Goal: Task Accomplishment & Management: Manage account settings

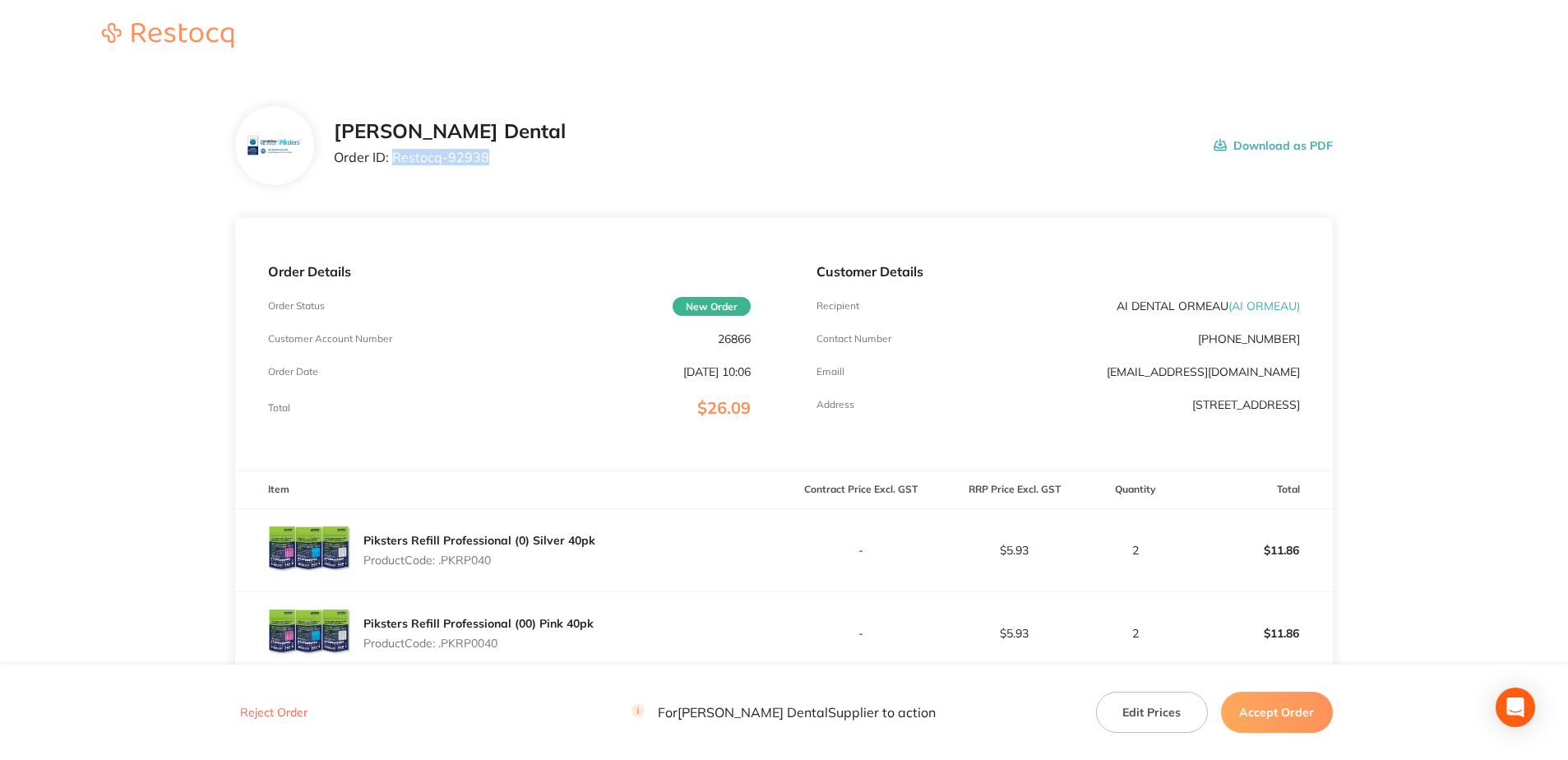
drag, startPoint x: 487, startPoint y: 159, endPoint x: 395, endPoint y: 171, distance: 92.8
click at [395, 171] on div "[PERSON_NAME] Dental Order ID: Restocq- 92938 Download as PDF" at bounding box center [832, 145] width 999 height 51
copy p "Restocq- 92938"
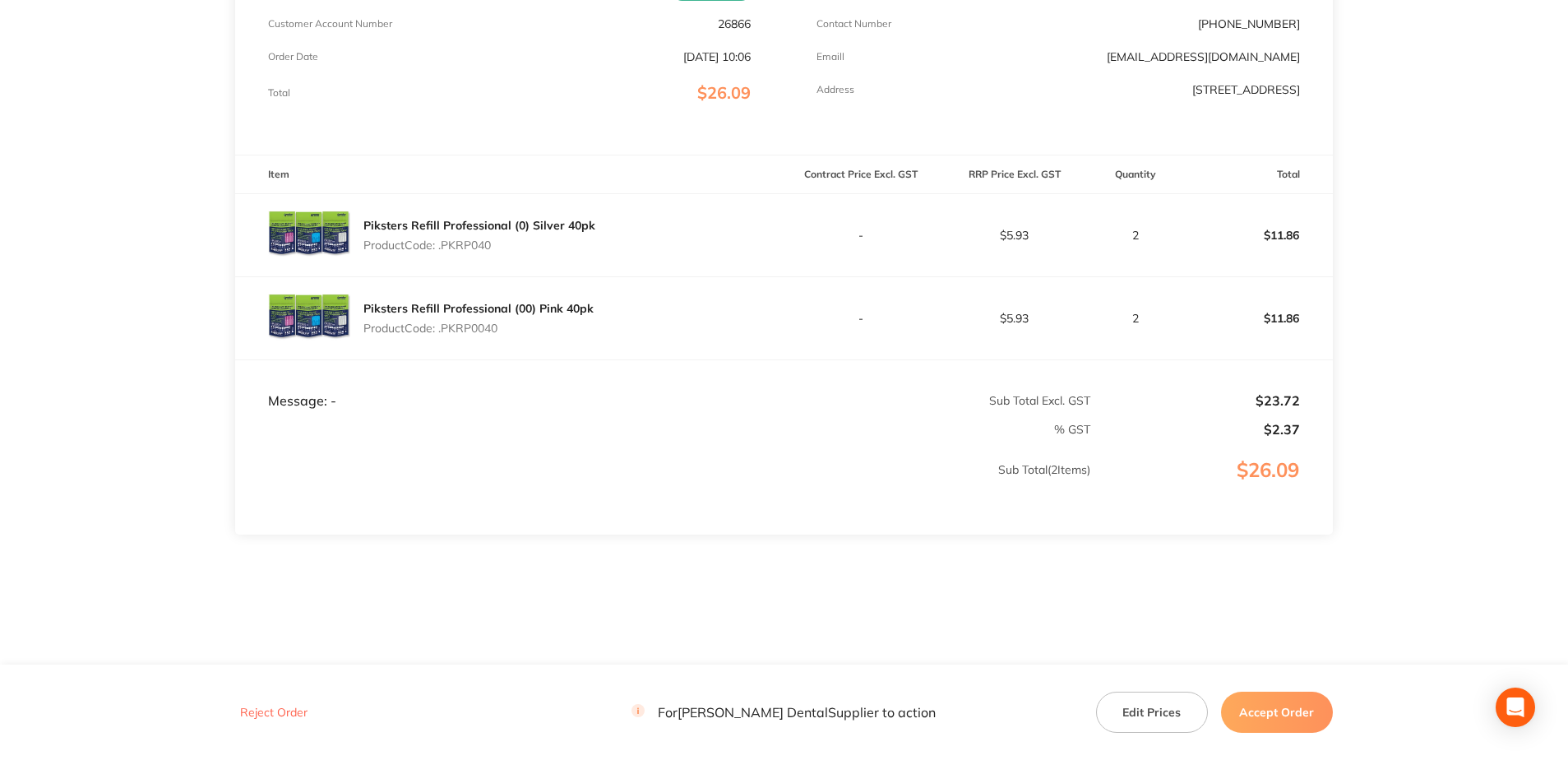
scroll to position [316, 0]
click at [1261, 715] on button "Accept Order" at bounding box center [1276, 711] width 111 height 41
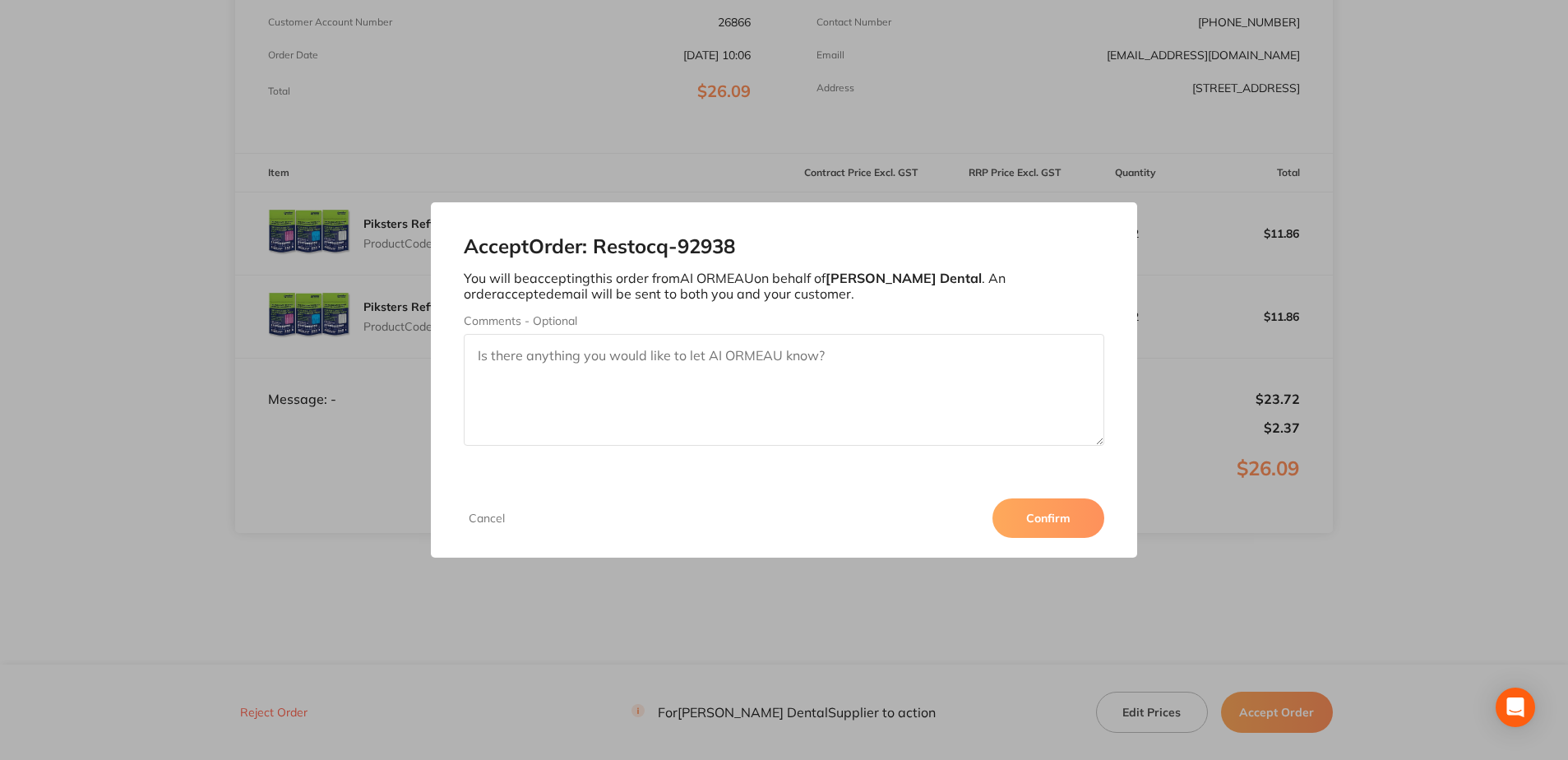
click at [1063, 505] on button "Confirm" at bounding box center [1047, 518] width 111 height 40
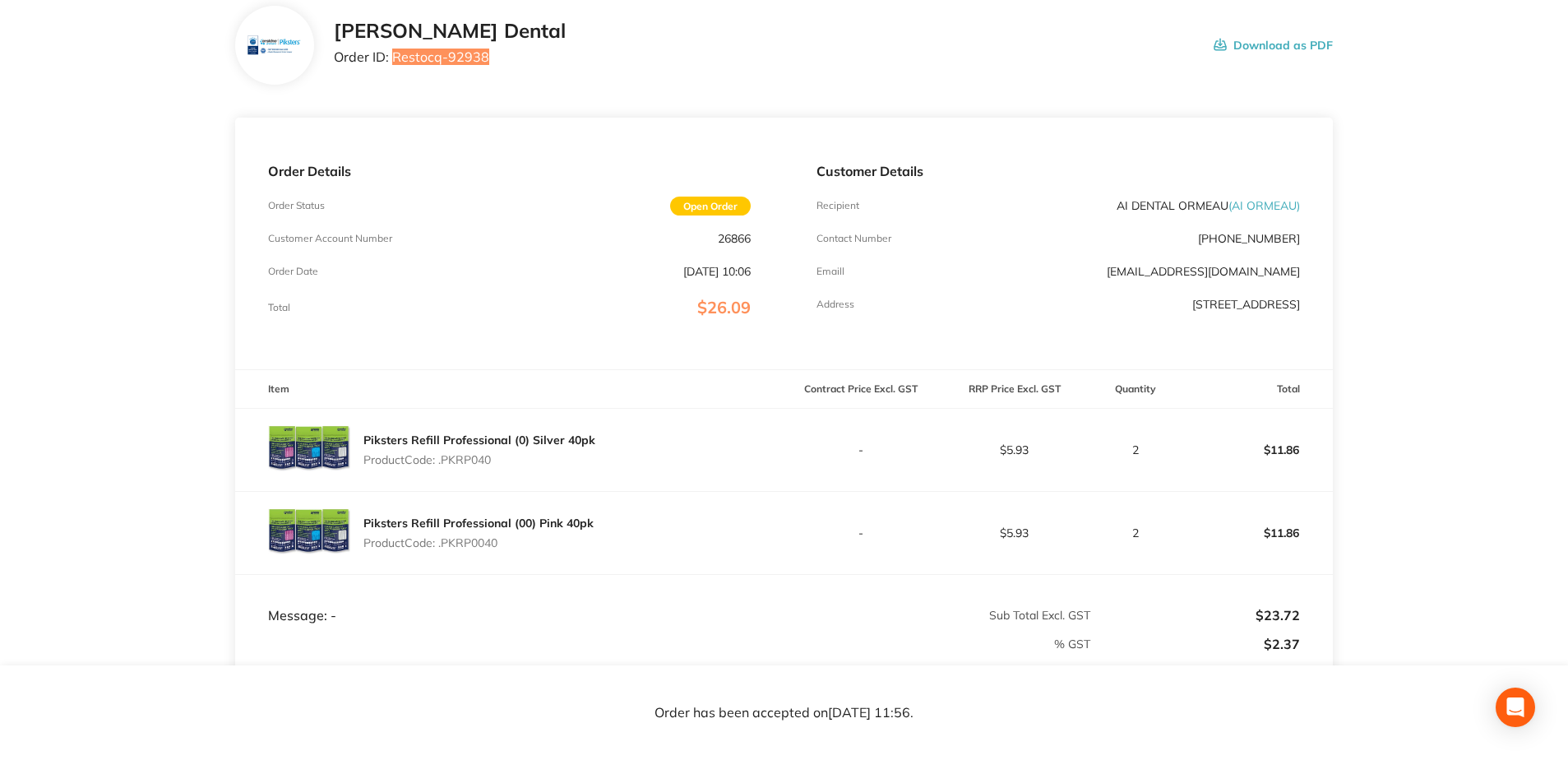
scroll to position [69, 0]
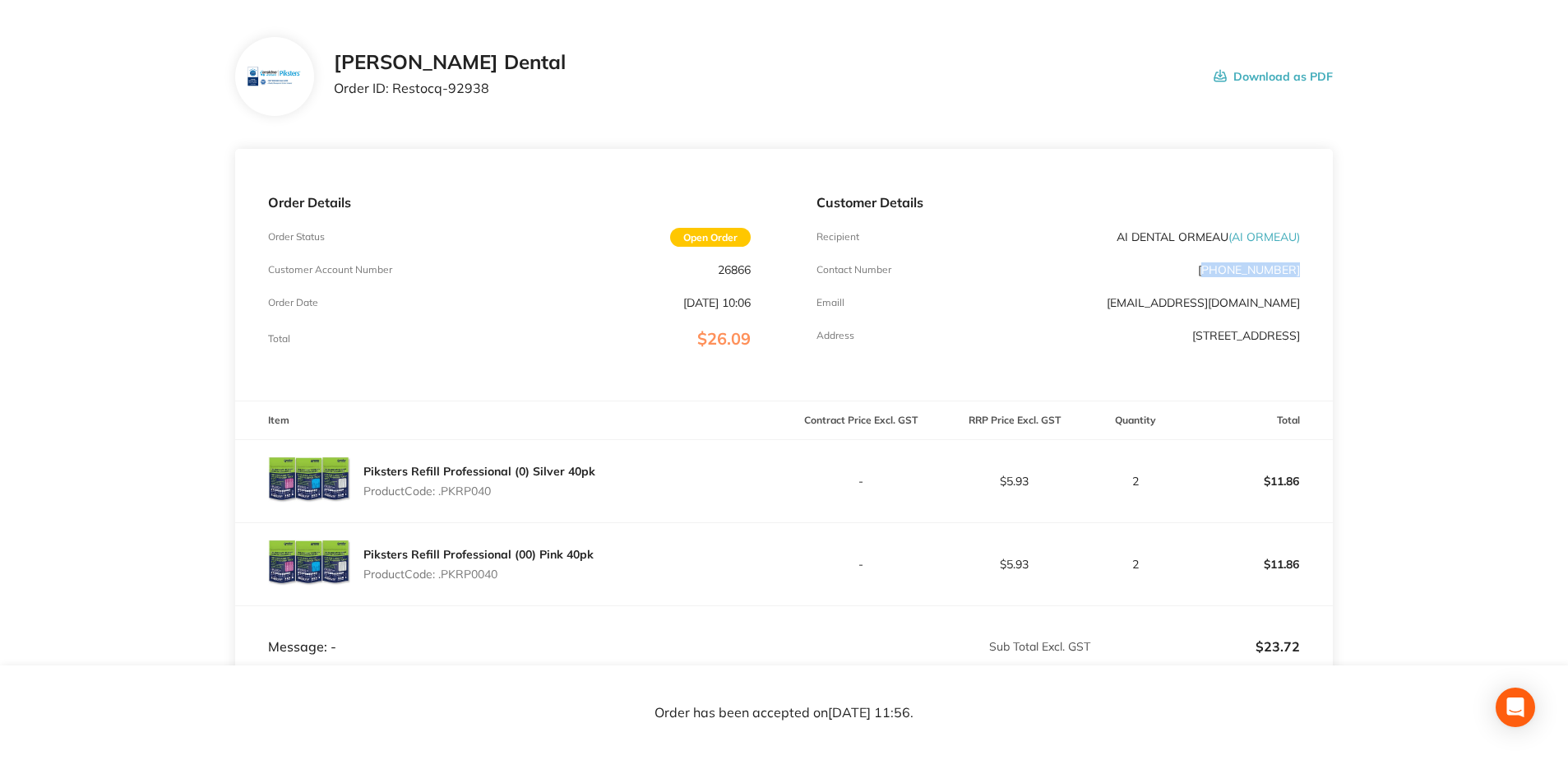
drag, startPoint x: 1302, startPoint y: 272, endPoint x: 1222, endPoint y: 275, distance: 80.1
click at [1222, 275] on div "Customer Details Recipient AI DENTAL ORMEAU ( AI ORMEAU ) Contact Number [PHONE…" at bounding box center [1057, 274] width 548 height 252
copy p "07) 5670 8842"
drag, startPoint x: 1070, startPoint y: 336, endPoint x: 1298, endPoint y: 336, distance: 228.0
click at [1298, 336] on p "[STREET_ADDRESS]" at bounding box center [1246, 335] width 108 height 14
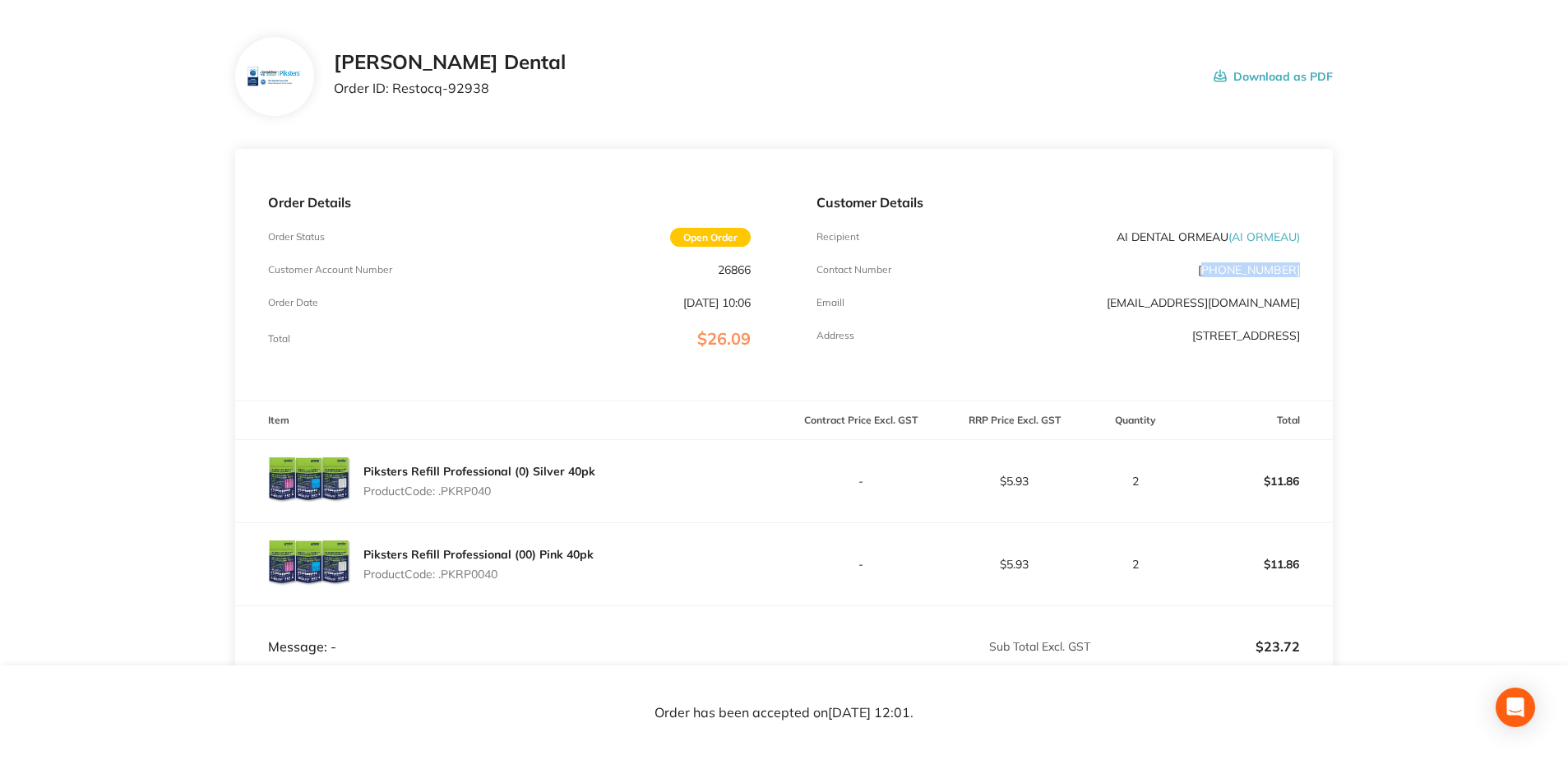
copy p "[STREET_ADDRESS]"
